Goal: Task Accomplishment & Management: Manage account settings

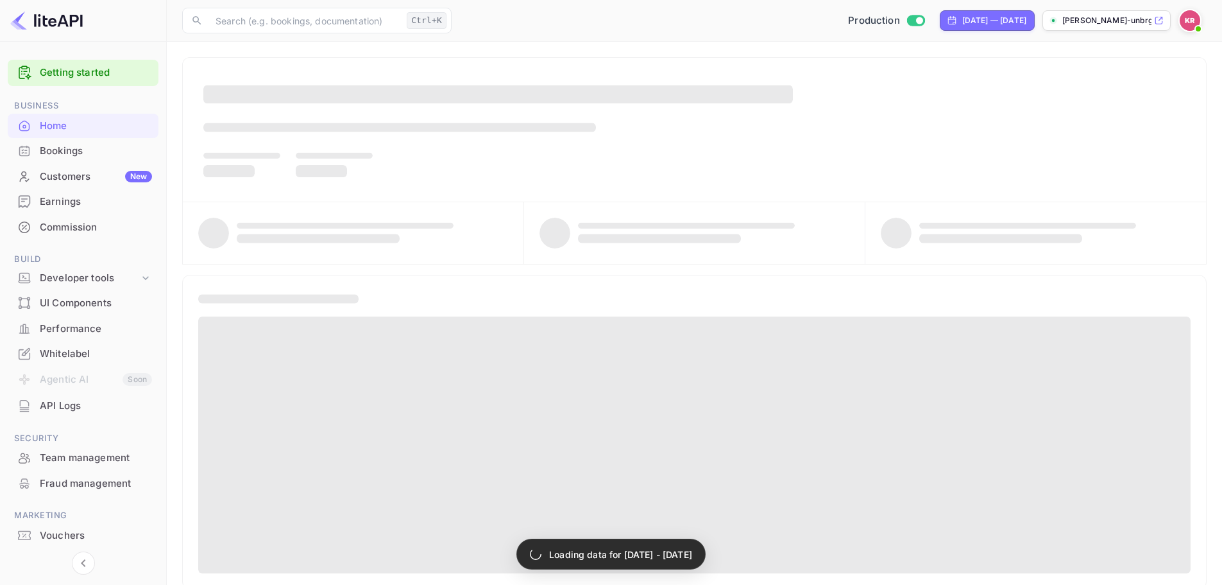
drag, startPoint x: 79, startPoint y: 152, endPoint x: 273, endPoint y: 151, distance: 194.4
click at [79, 152] on div "Bookings" at bounding box center [96, 151] width 112 height 15
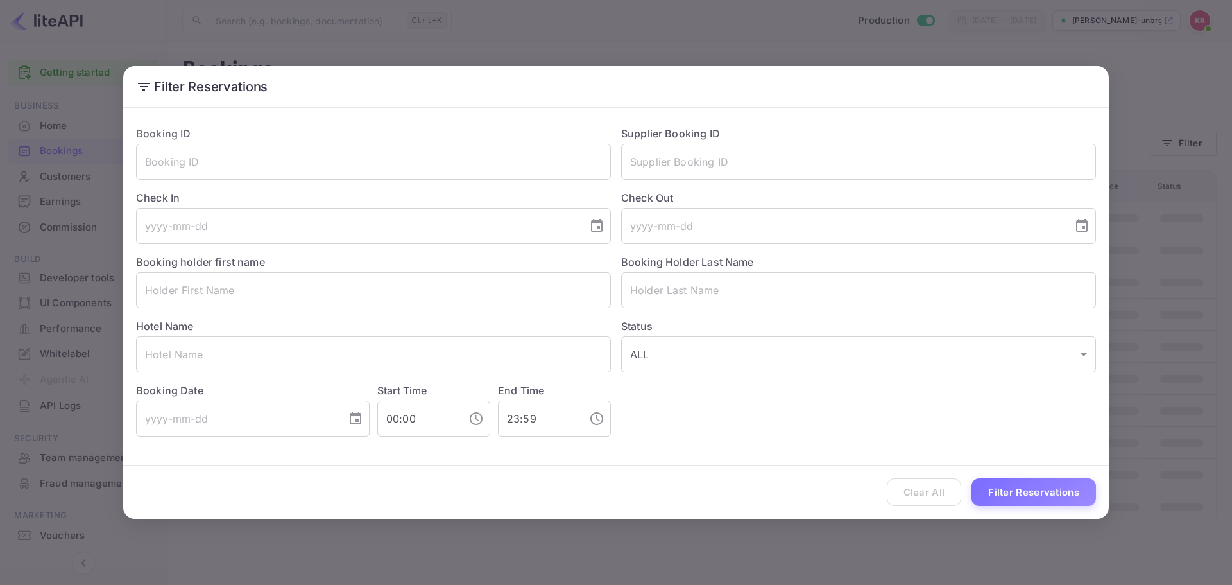
click at [1191, 139] on div "Filter Reservations Booking ID ​ Supplier Booking ID ​ Check In ​ Check Out ​ B…" at bounding box center [616, 292] width 1232 height 585
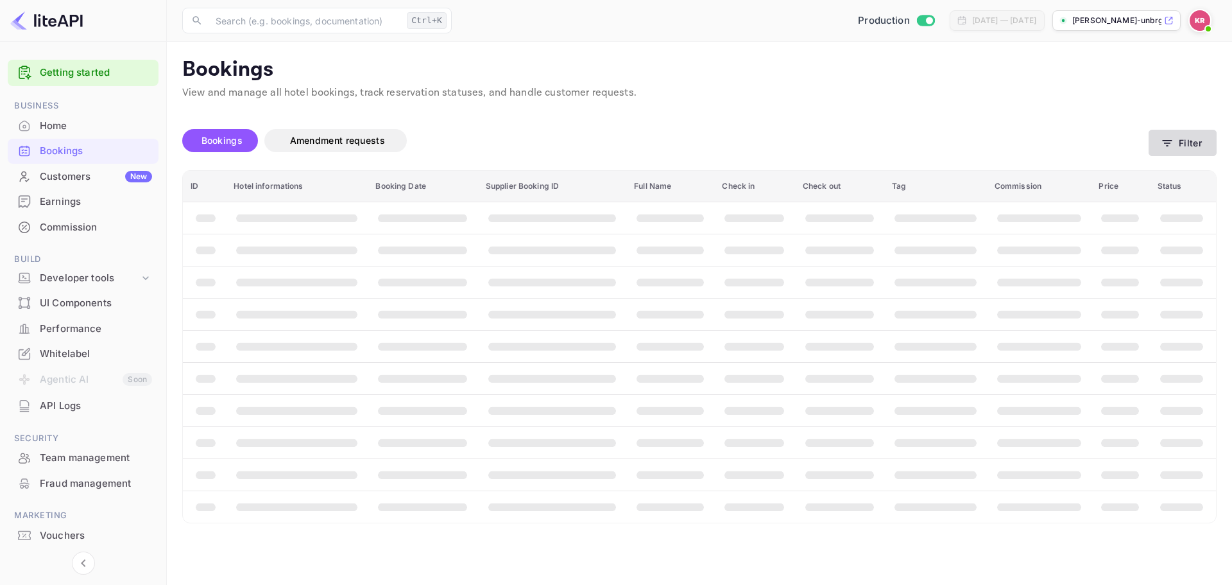
click at [1177, 130] on button "Filter" at bounding box center [1182, 143] width 68 height 26
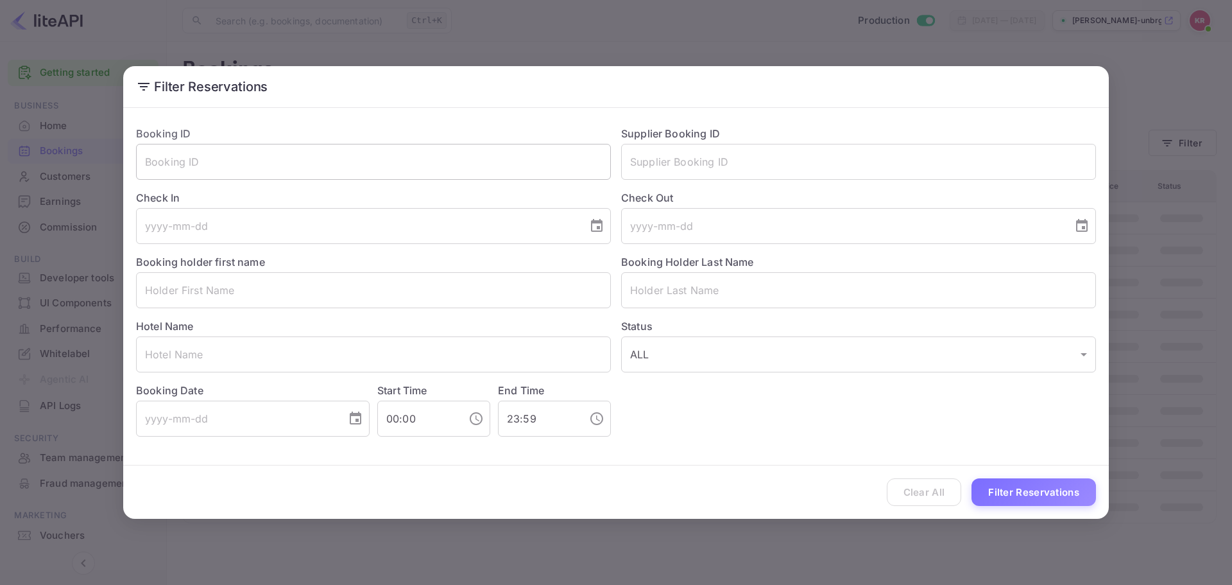
click at [369, 175] on input "text" at bounding box center [373, 162] width 475 height 36
paste input "Hi0c2Q56r"
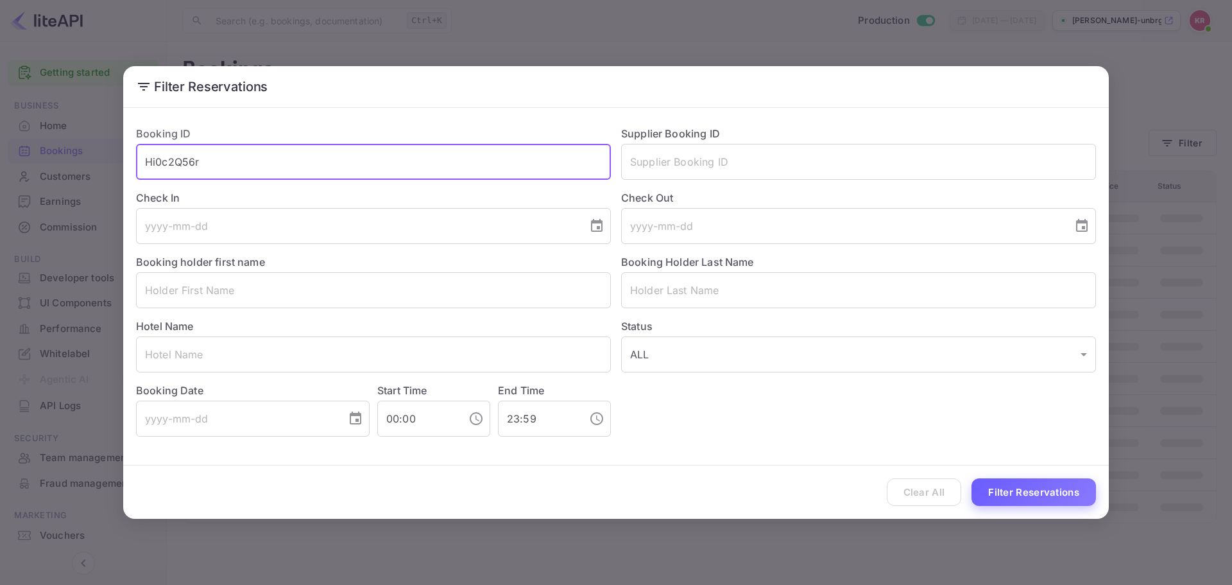
type input "Hi0c2Q56r"
click at [1063, 484] on button "Filter Reservations" at bounding box center [1033, 492] width 124 height 28
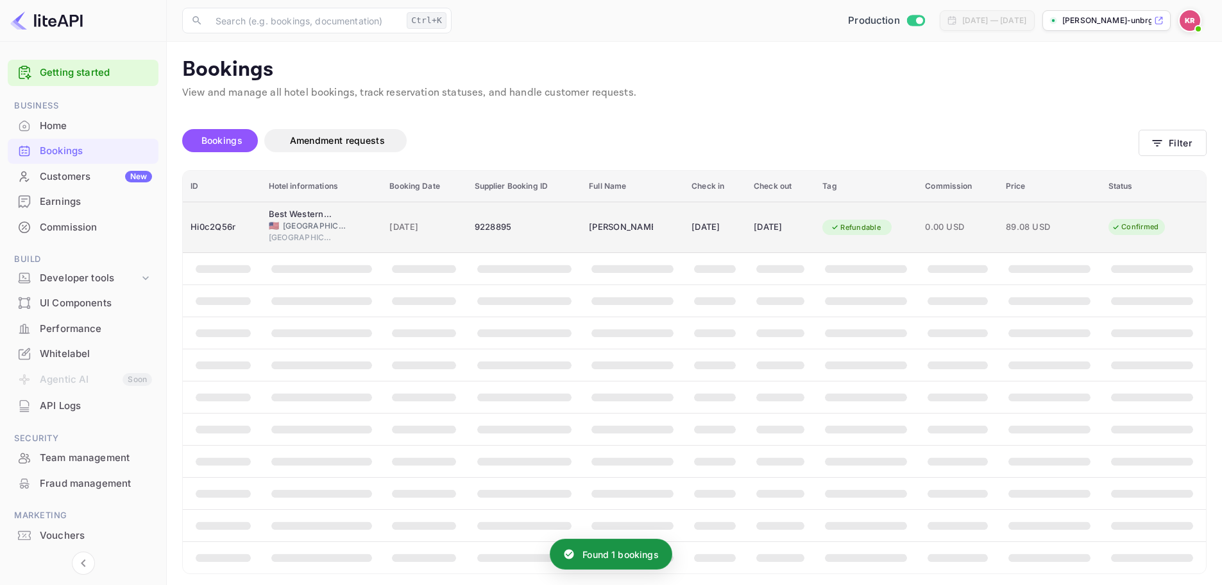
click at [320, 226] on span "[GEOGRAPHIC_DATA]" at bounding box center [315, 226] width 64 height 12
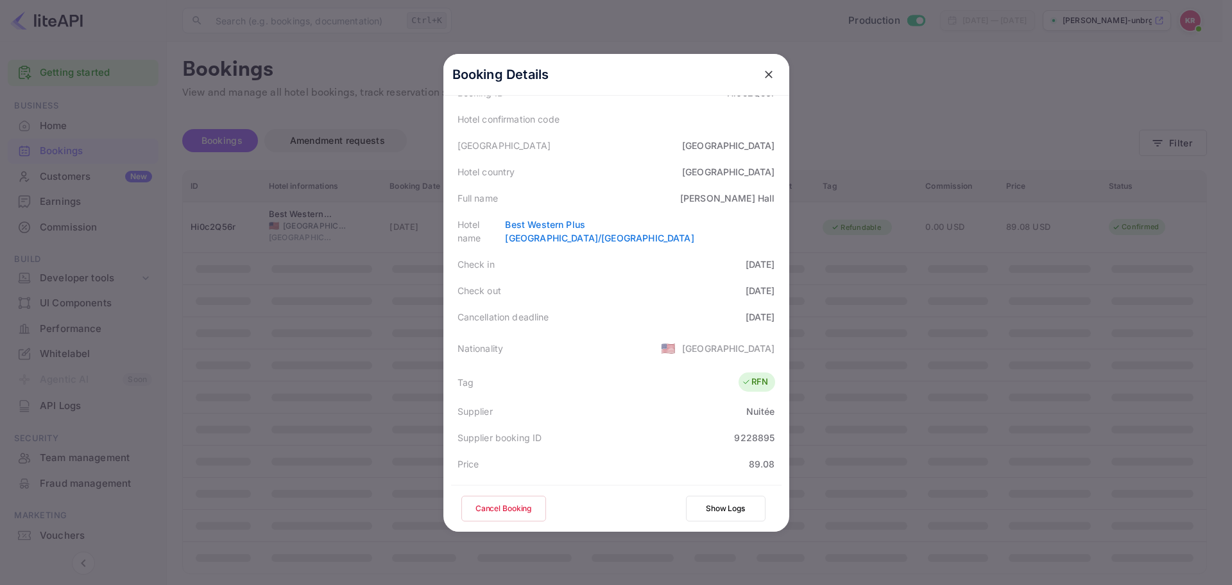
scroll to position [64, 0]
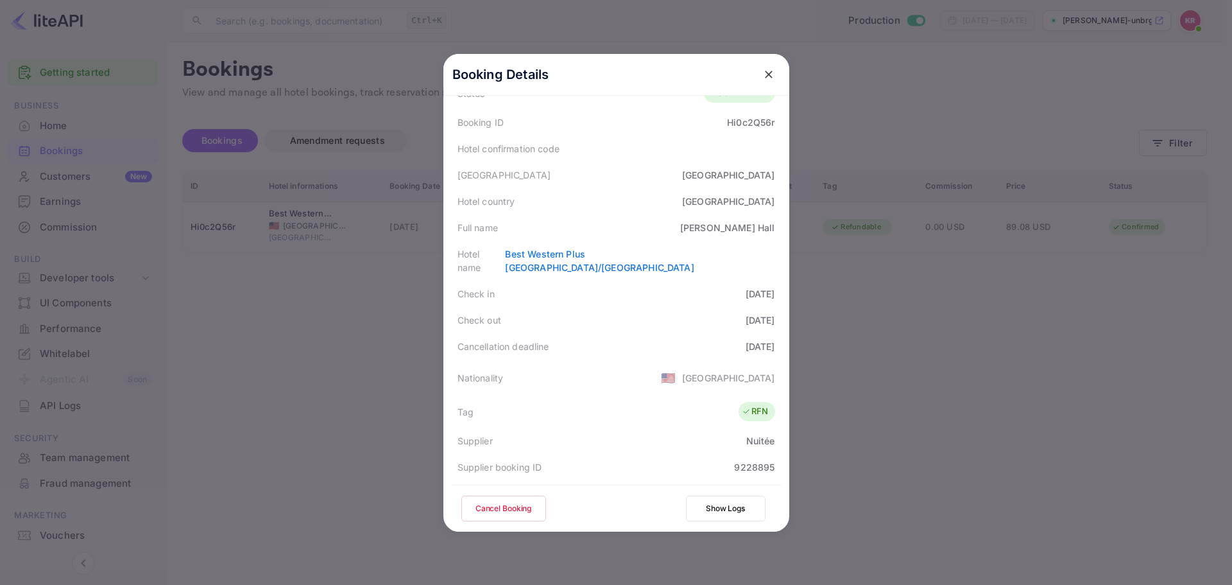
click at [490, 513] on button "Cancel Booking" at bounding box center [503, 508] width 85 height 26
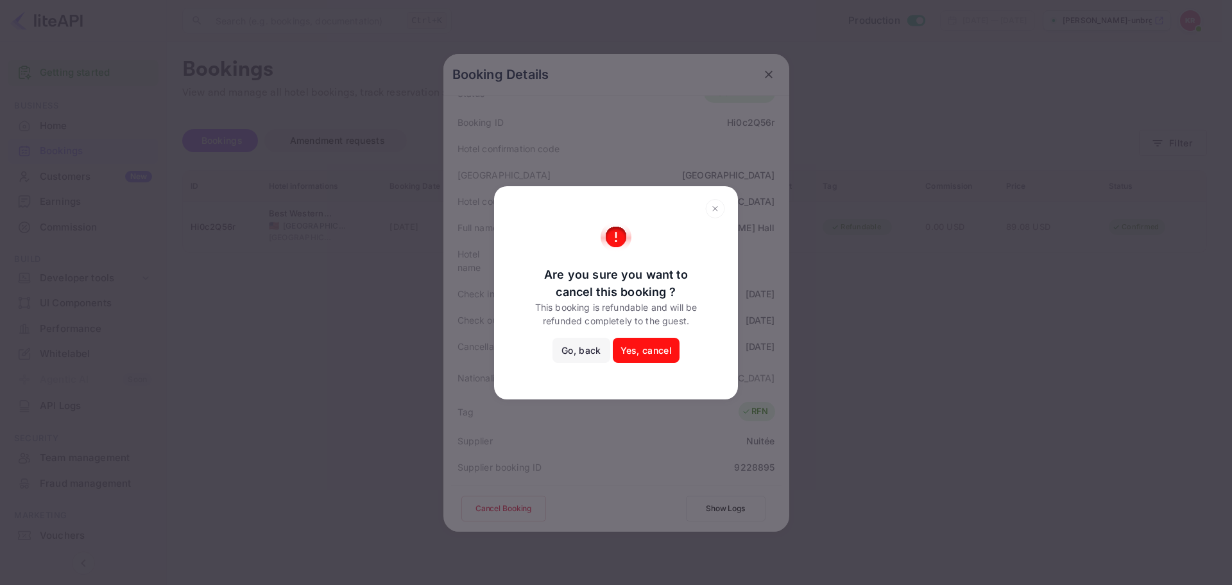
click at [657, 348] on button "Yes, cancel" at bounding box center [646, 350] width 67 height 26
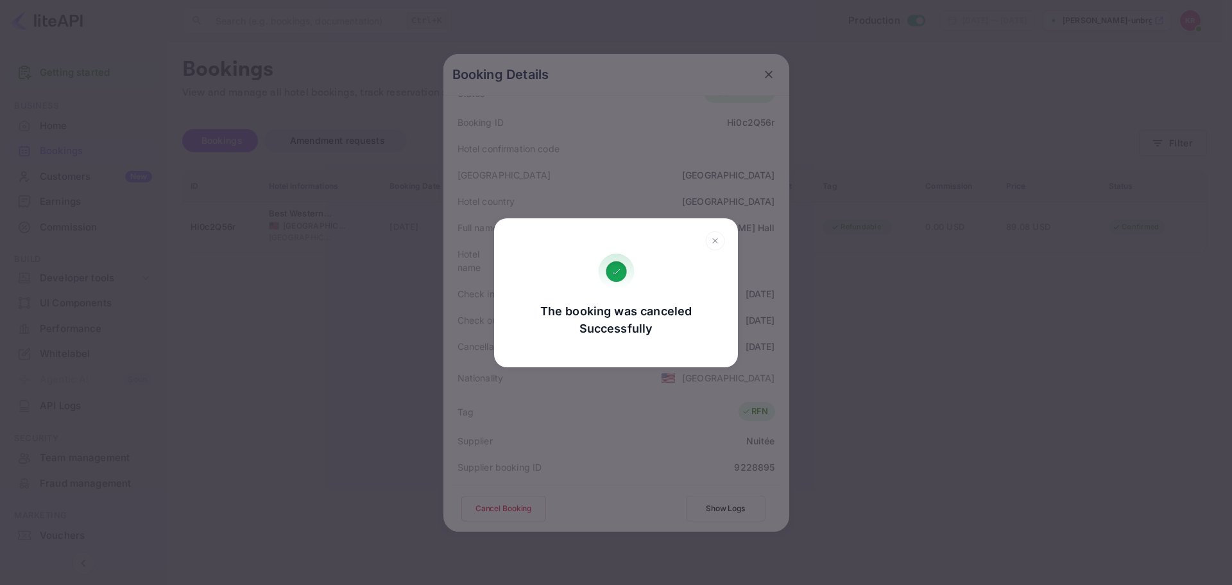
drag, startPoint x: 711, startPoint y: 239, endPoint x: 457, endPoint y: 110, distance: 284.9
click at [711, 239] on icon at bounding box center [715, 240] width 20 height 19
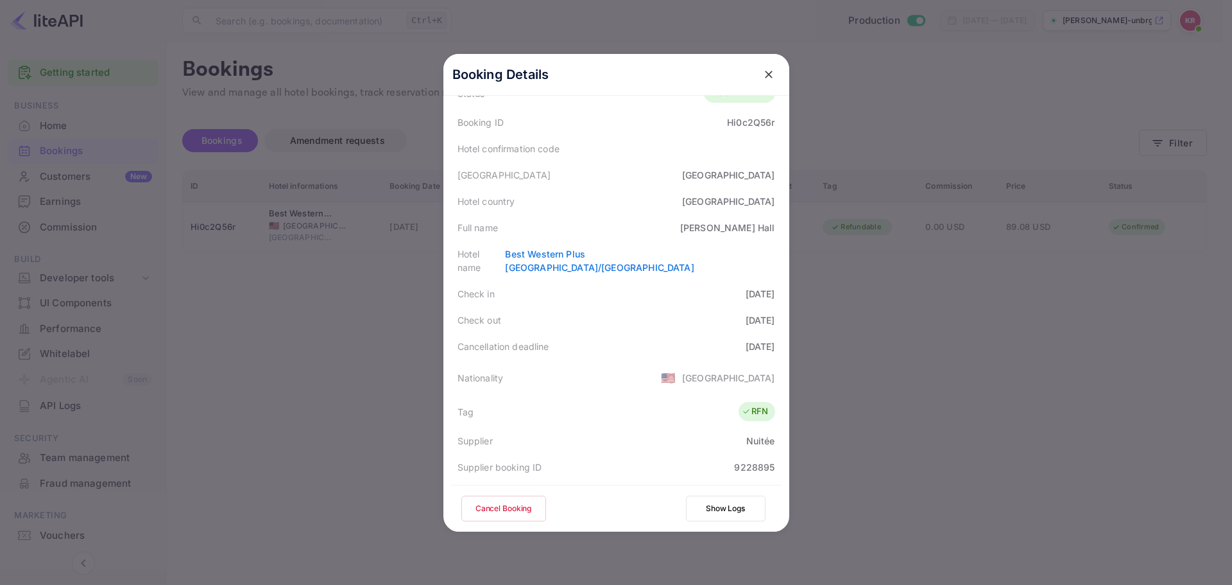
click at [757, 76] on button "close" at bounding box center [768, 74] width 23 height 23
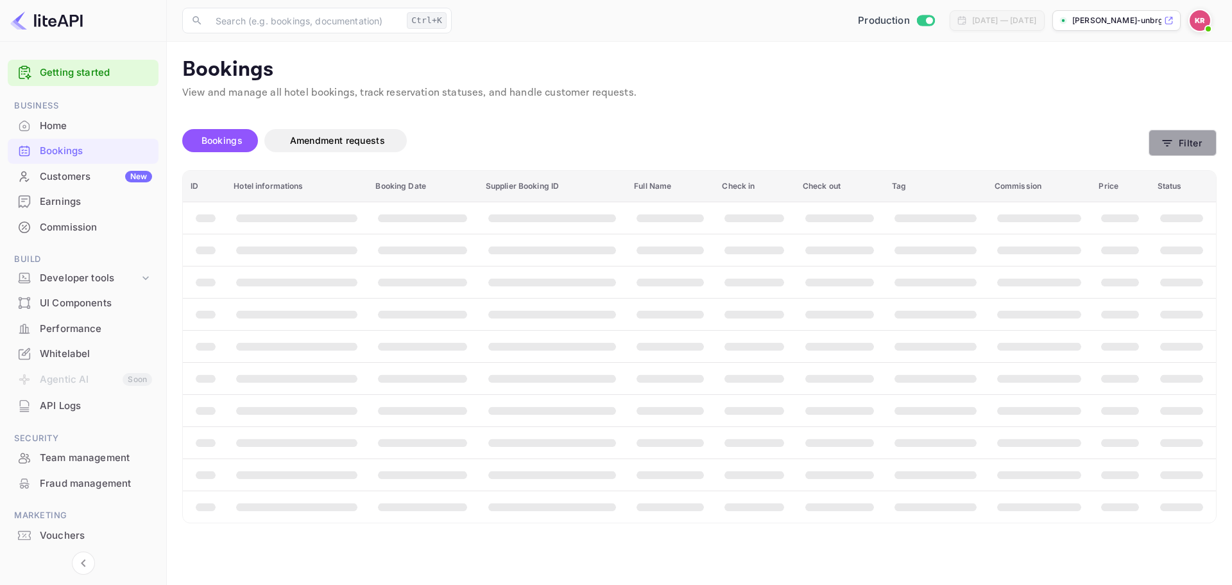
click at [1168, 135] on button "Filter" at bounding box center [1182, 143] width 68 height 26
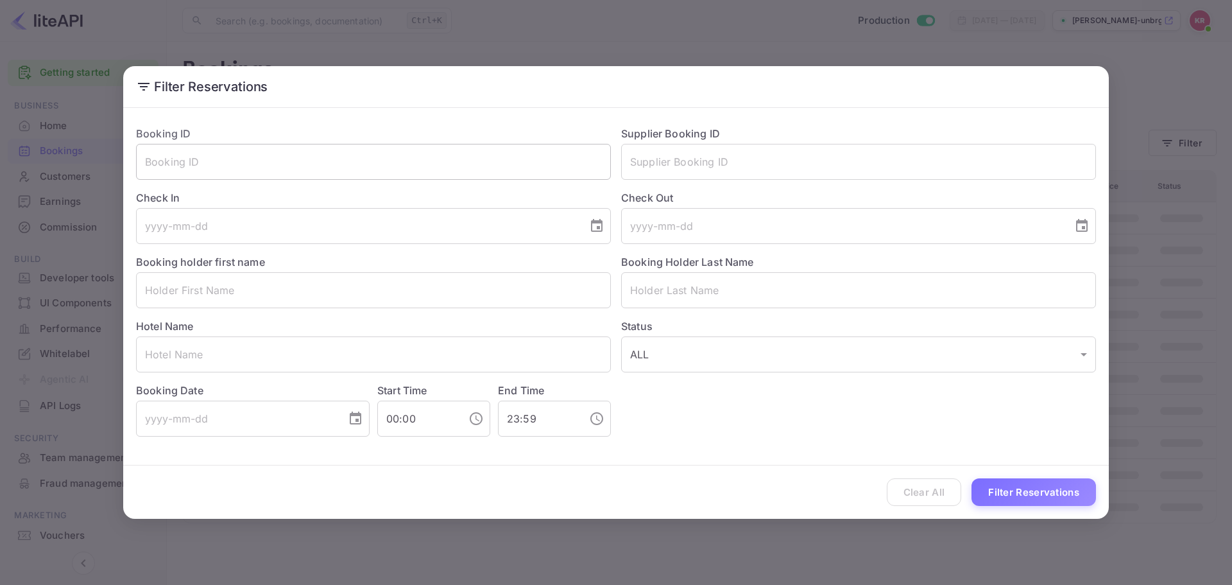
click at [329, 175] on input "text" at bounding box center [373, 162] width 475 height 36
click at [191, 176] on input "text" at bounding box center [373, 162] width 475 height 36
paste input "Hi0c2Q56r"
type input "Hi0c2Q56r"
click at [1051, 494] on button "Filter Reservations" at bounding box center [1033, 492] width 124 height 28
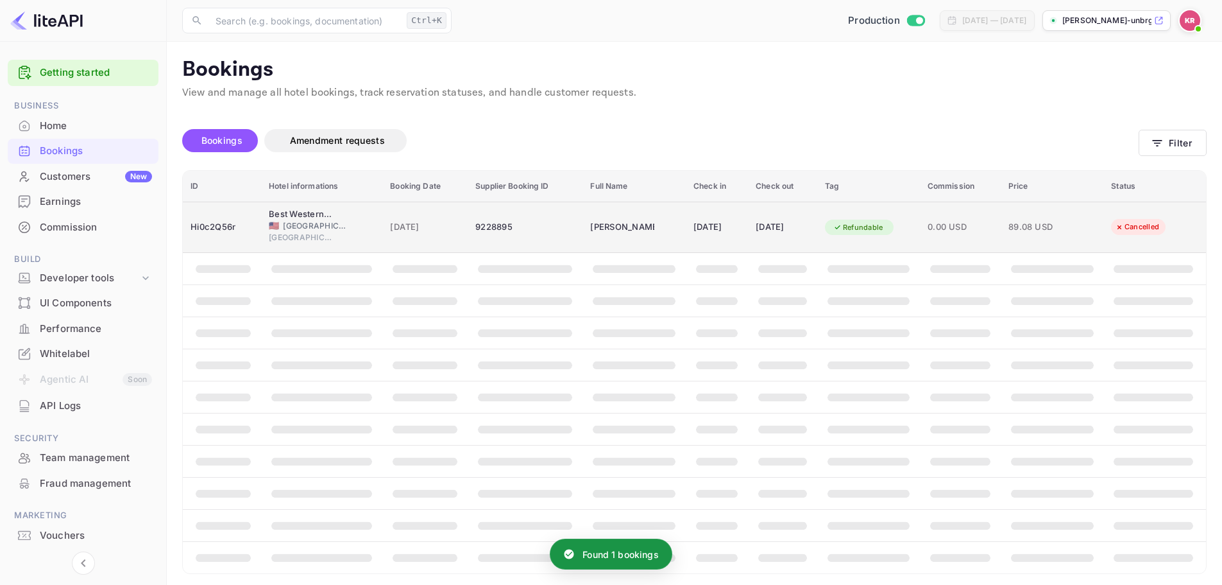
click at [322, 236] on span "[GEOGRAPHIC_DATA]" at bounding box center [301, 238] width 64 height 12
